Goal: Task Accomplishment & Management: Use online tool/utility

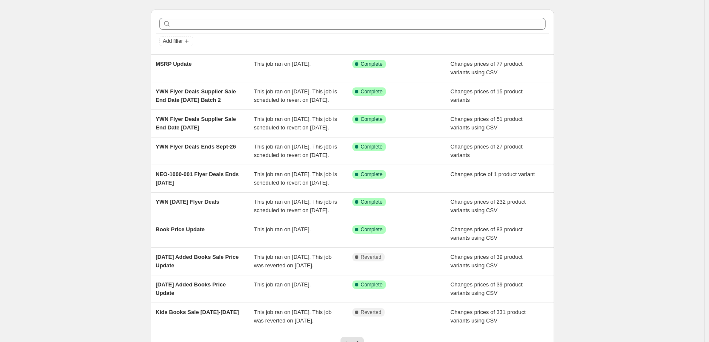
scroll to position [42, 0]
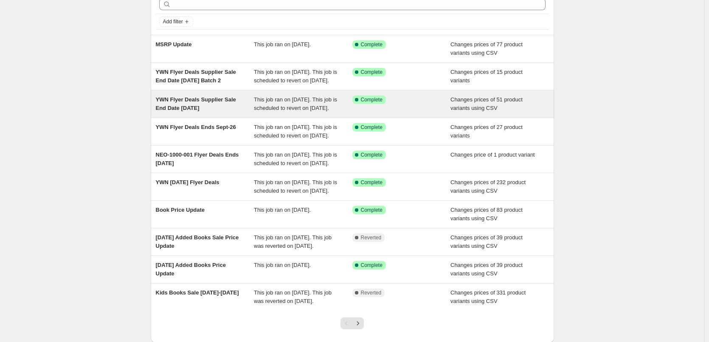
click at [174, 111] on span "YWN Flyer Deals Supplier Sale End Date [DATE]" at bounding box center [196, 103] width 80 height 15
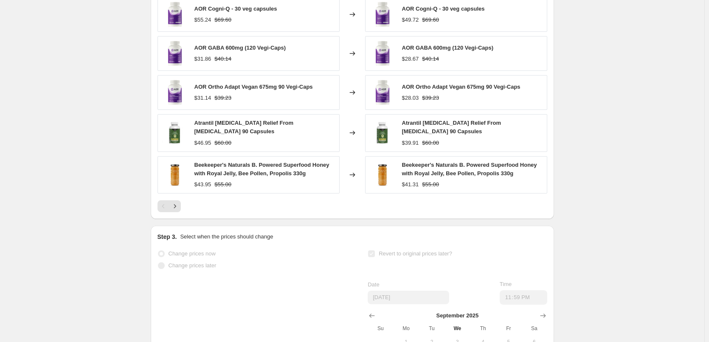
scroll to position [382, 0]
click at [177, 210] on icon "Next" at bounding box center [175, 206] width 8 height 8
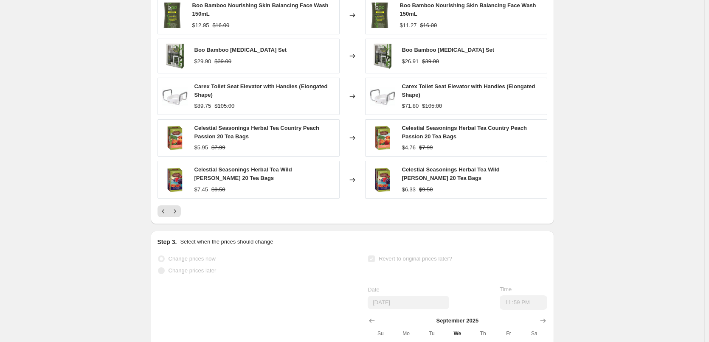
click at [126, 99] on div "YWN Flyer Deals Supplier Sale End Date Sept 30. This page is ready YWN Flyer De…" at bounding box center [352, 50] width 704 height 864
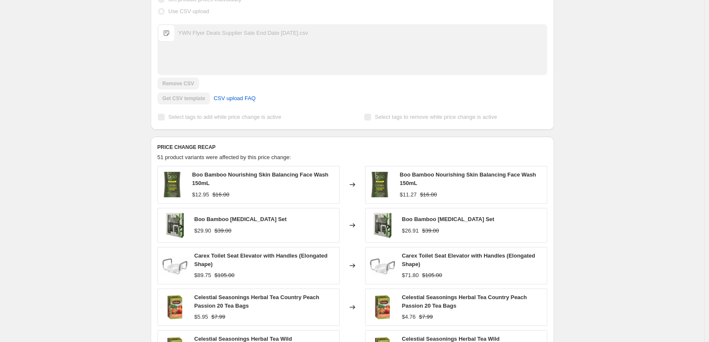
scroll to position [212, 0]
click at [59, 160] on div "YWN Flyer Deals Supplier Sale End Date Sept 30. This page is ready YWN Flyer De…" at bounding box center [352, 220] width 704 height 864
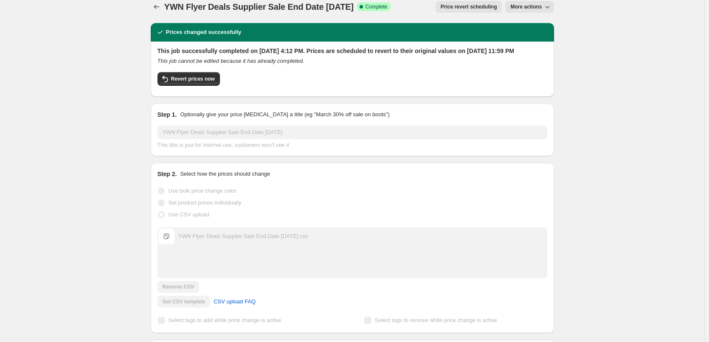
scroll to position [0, 0]
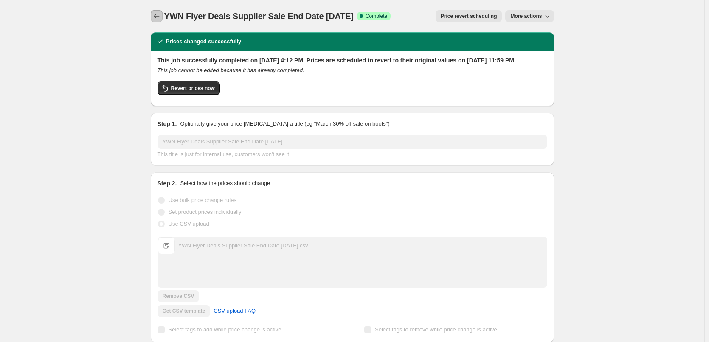
click at [157, 15] on icon "Price change jobs" at bounding box center [156, 16] width 8 height 8
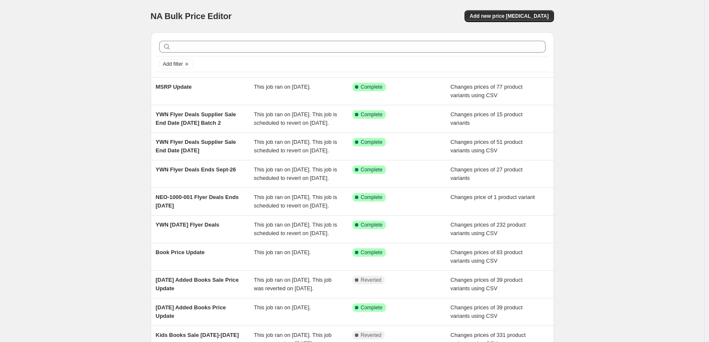
click at [89, 189] on div "NA Bulk Price Editor. This page is ready NA Bulk Price Editor Add new price cha…" at bounding box center [352, 218] width 704 height 437
